Goal: Task Accomplishment & Management: Use online tool/utility

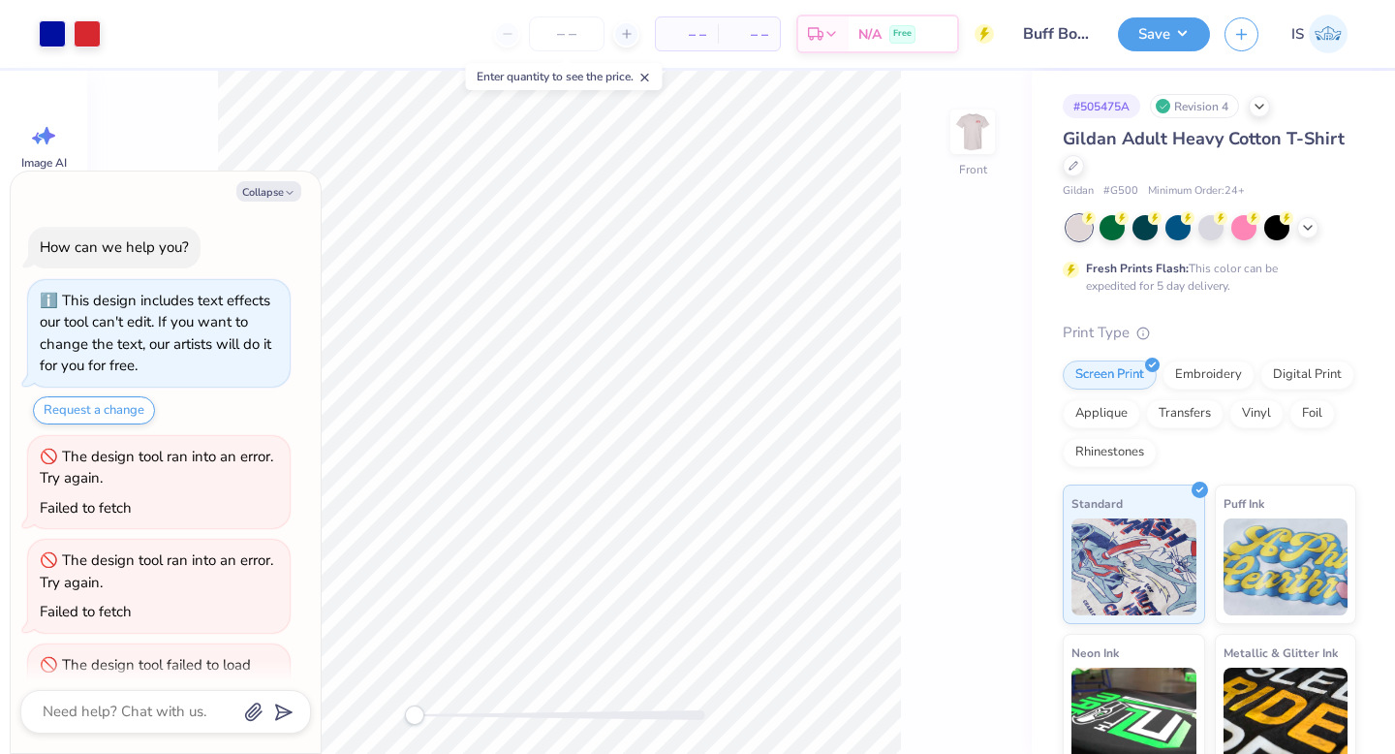
scroll to position [64, 0]
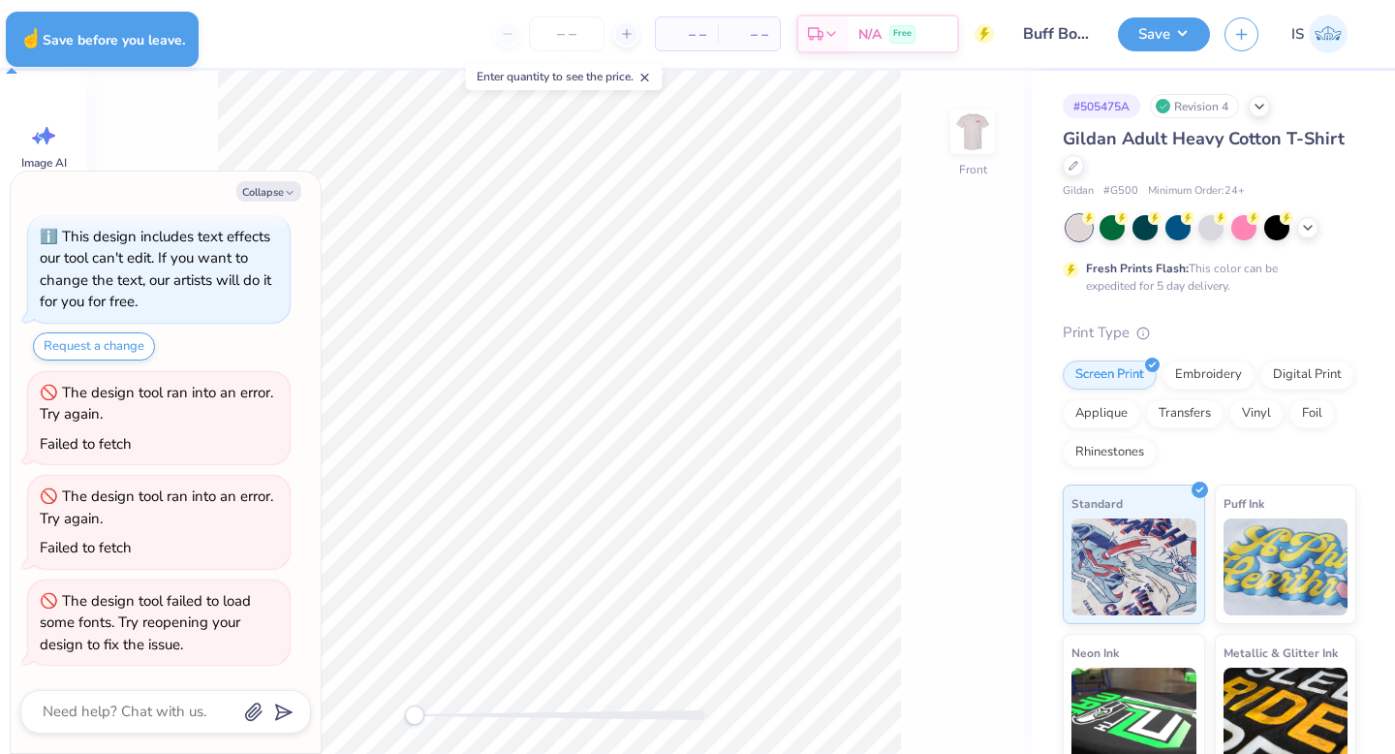
type textarea "x"
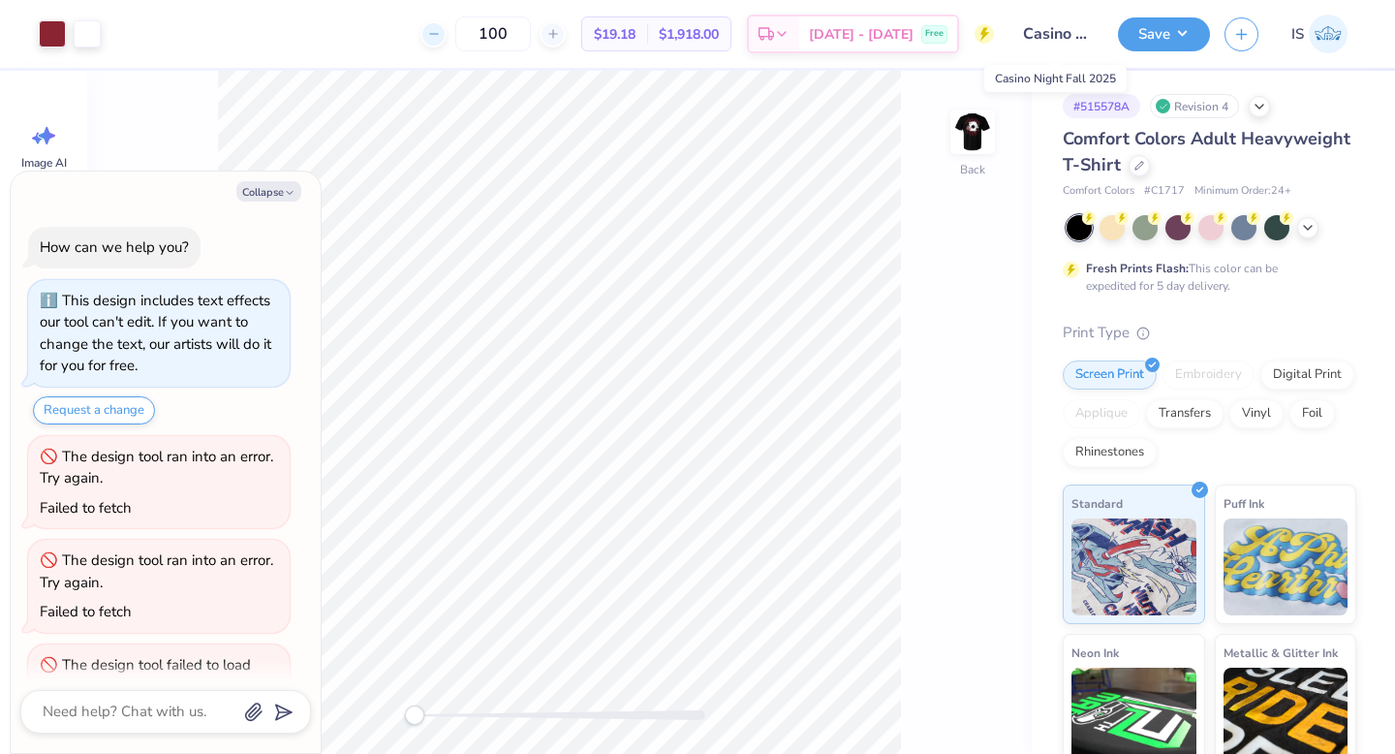
scroll to position [64, 0]
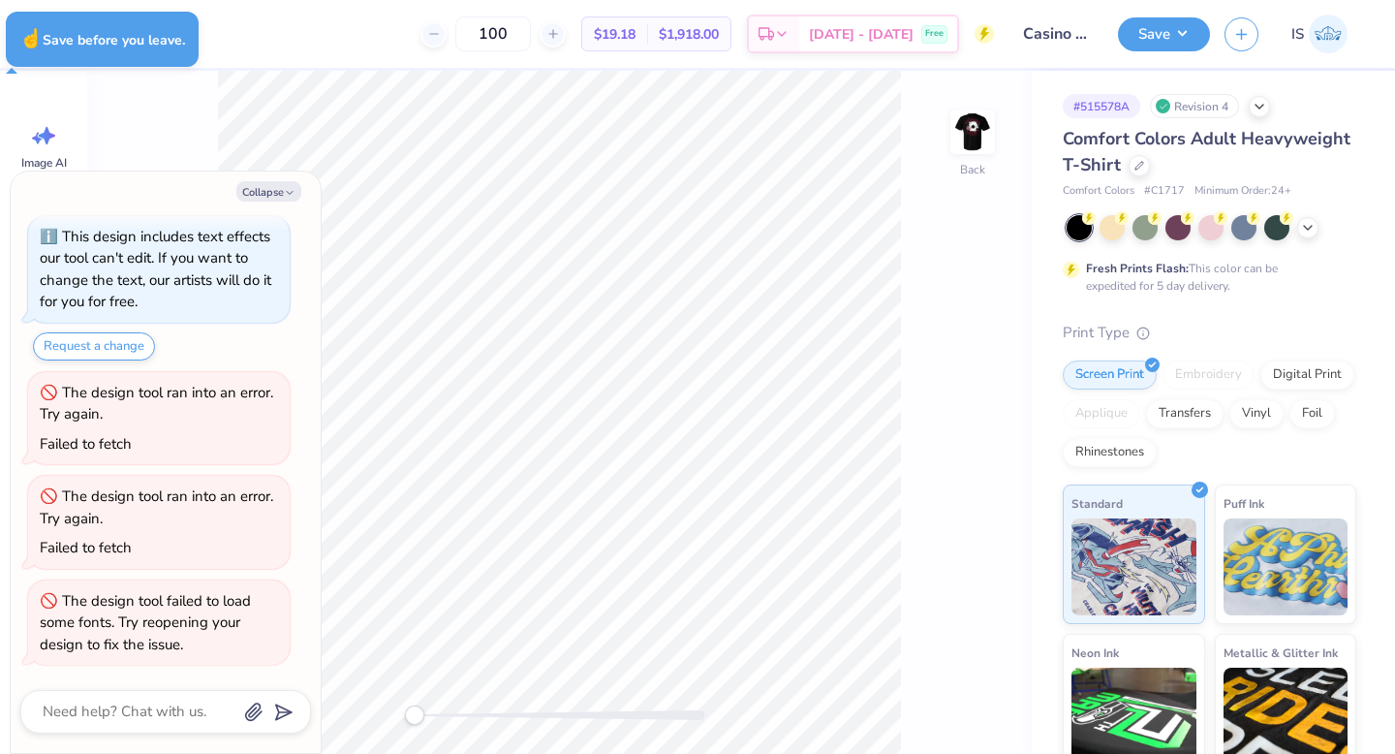
type textarea "x"
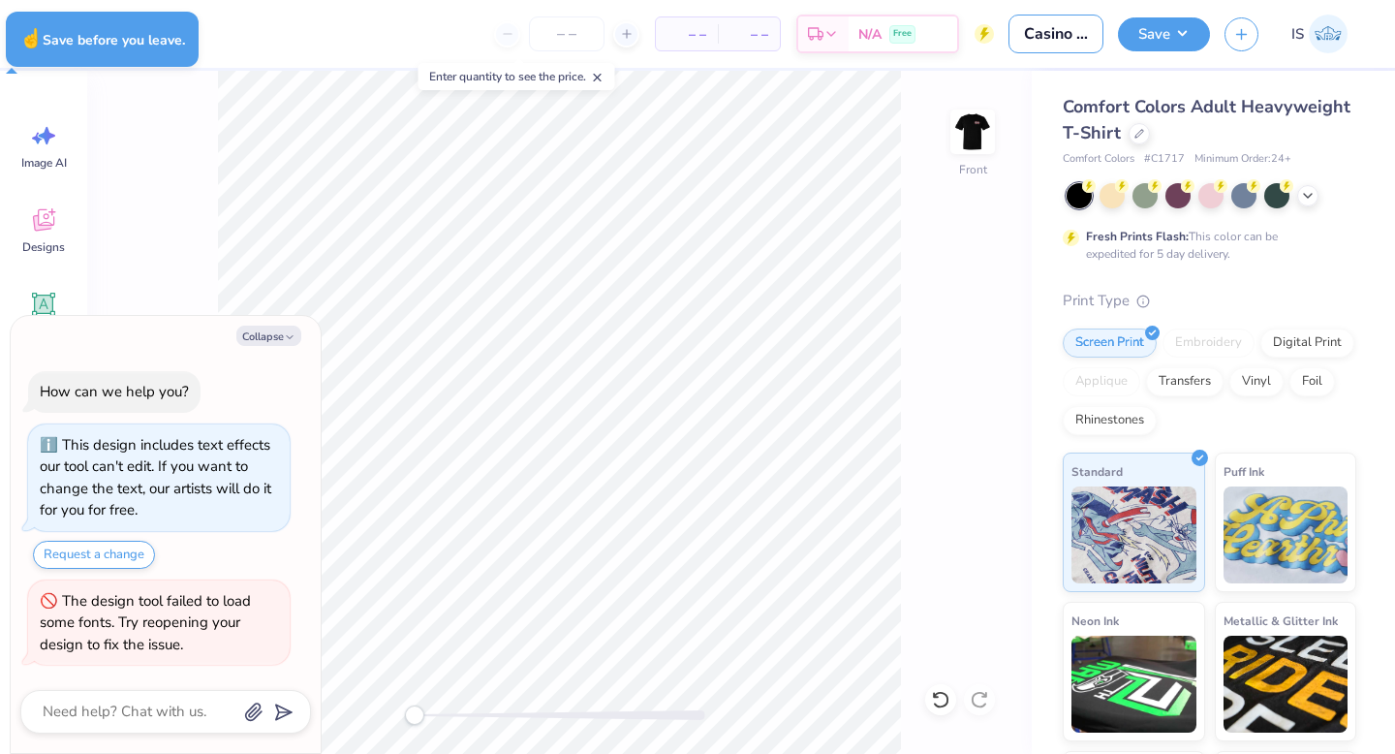
type textarea "x"
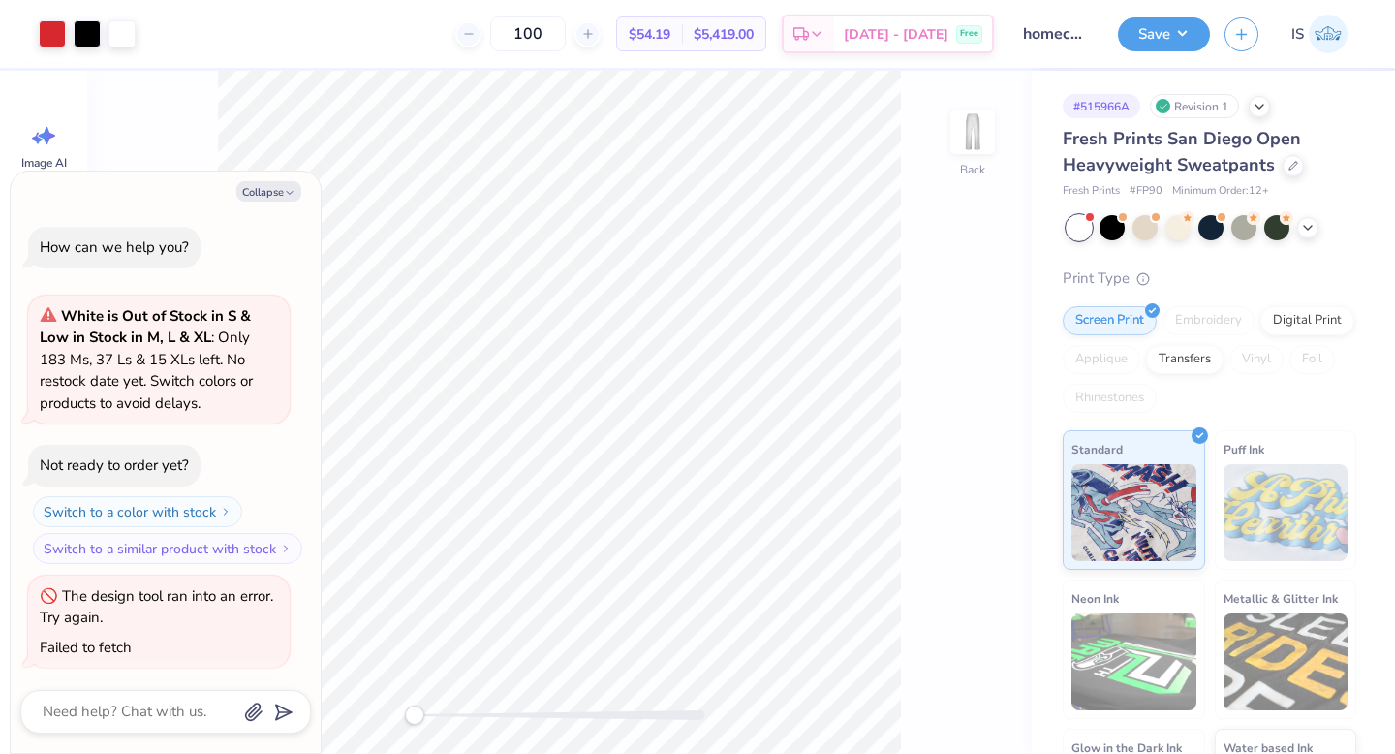
scroll to position [204, 0]
